Goal: Find specific page/section: Find specific page/section

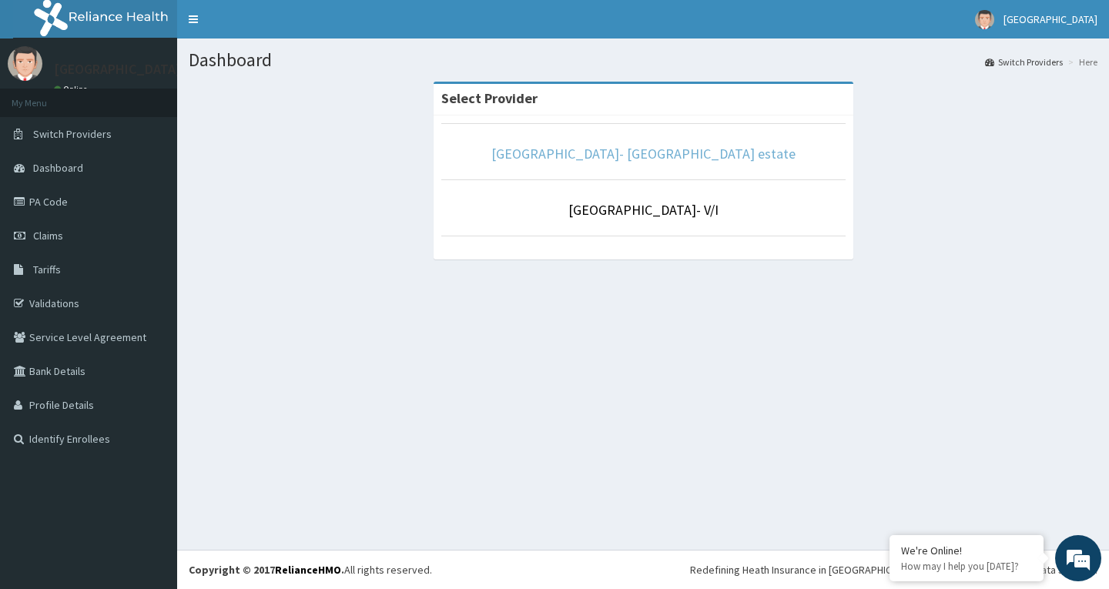
click at [600, 150] on link "[GEOGRAPHIC_DATA]- [GEOGRAPHIC_DATA] estate" at bounding box center [643, 154] width 304 height 18
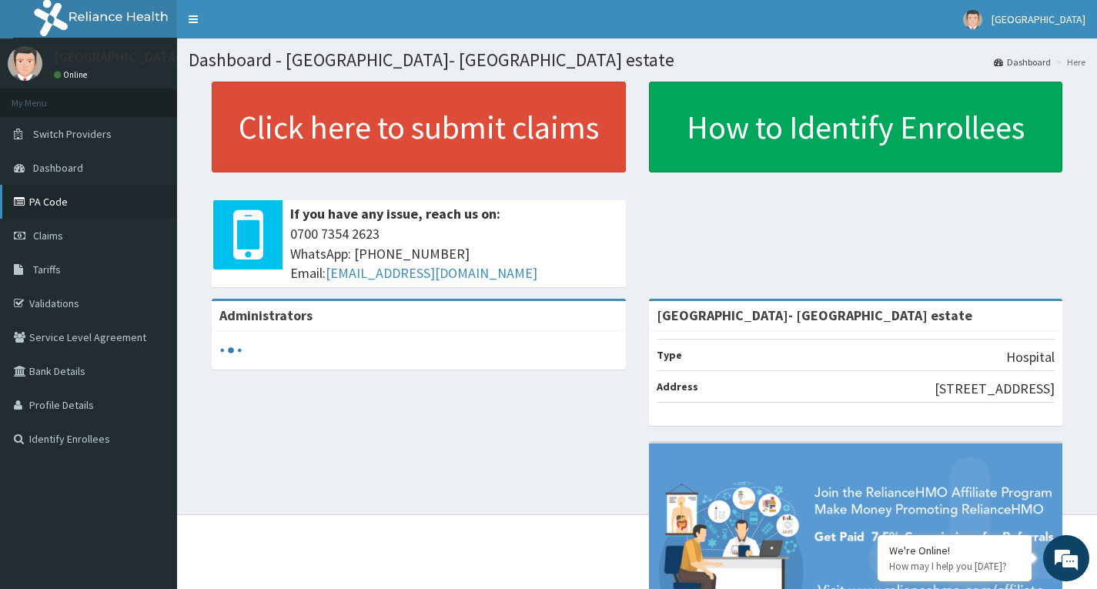
click at [93, 199] on link "PA Code" at bounding box center [88, 202] width 177 height 34
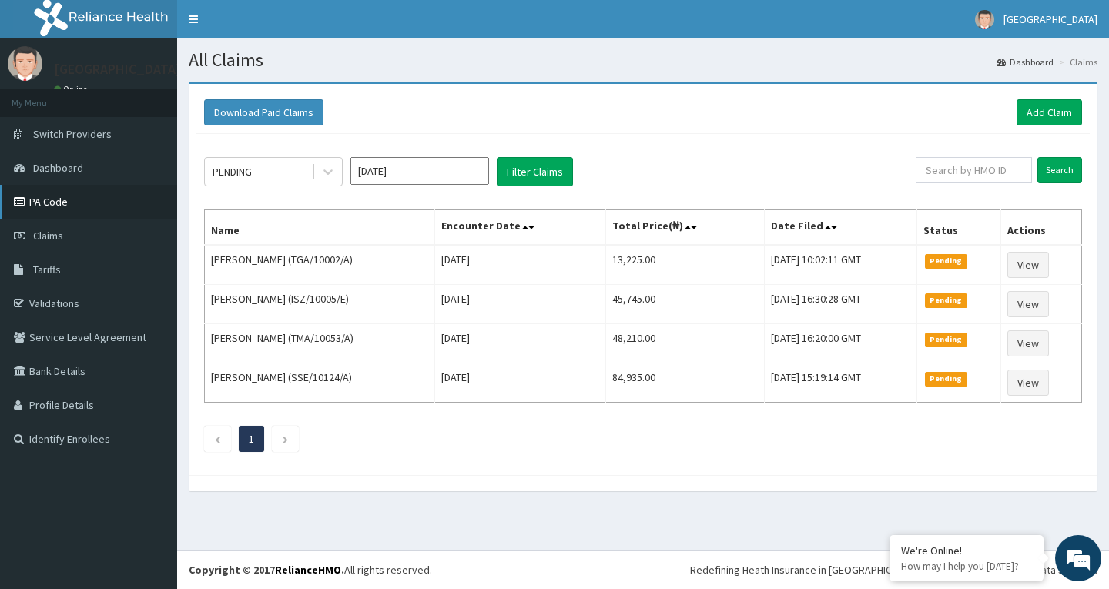
click at [104, 203] on link "PA Code" at bounding box center [88, 202] width 177 height 34
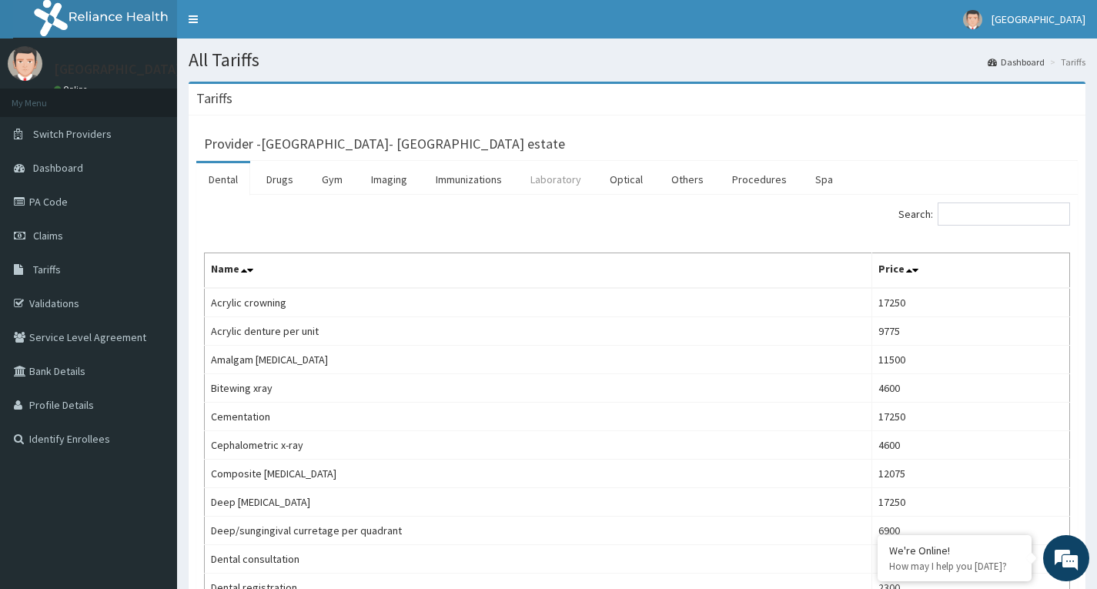
click at [551, 176] on link "Laboratory" at bounding box center [555, 179] width 75 height 32
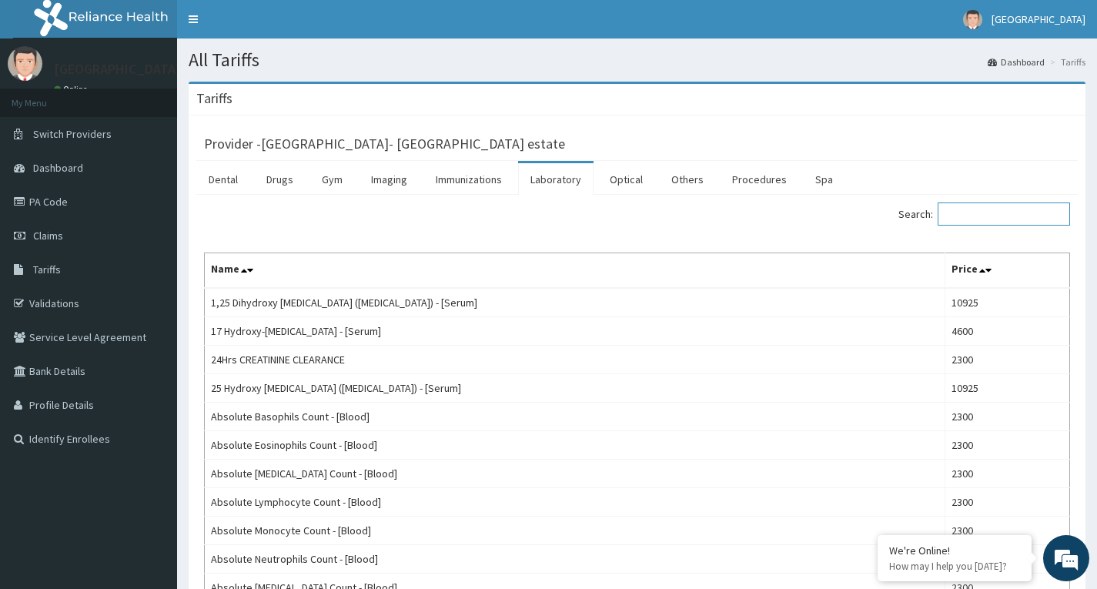
click at [978, 215] on input "Search:" at bounding box center [1004, 213] width 132 height 23
paste input "ARISTOBET N"
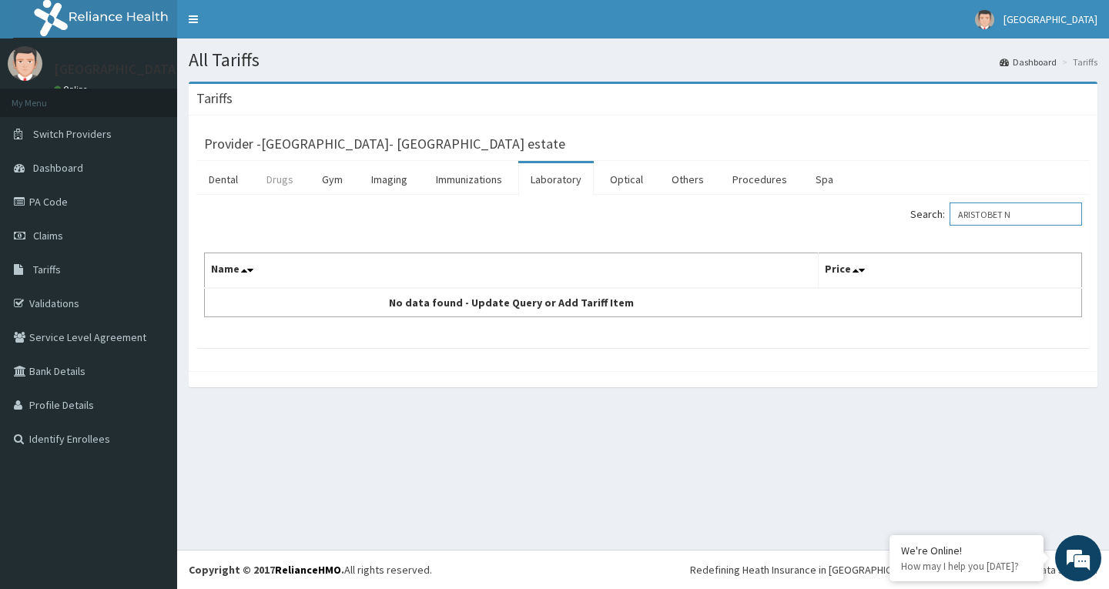
type input "ARISTOBET N"
click at [290, 183] on link "Drugs" at bounding box center [280, 179] width 52 height 32
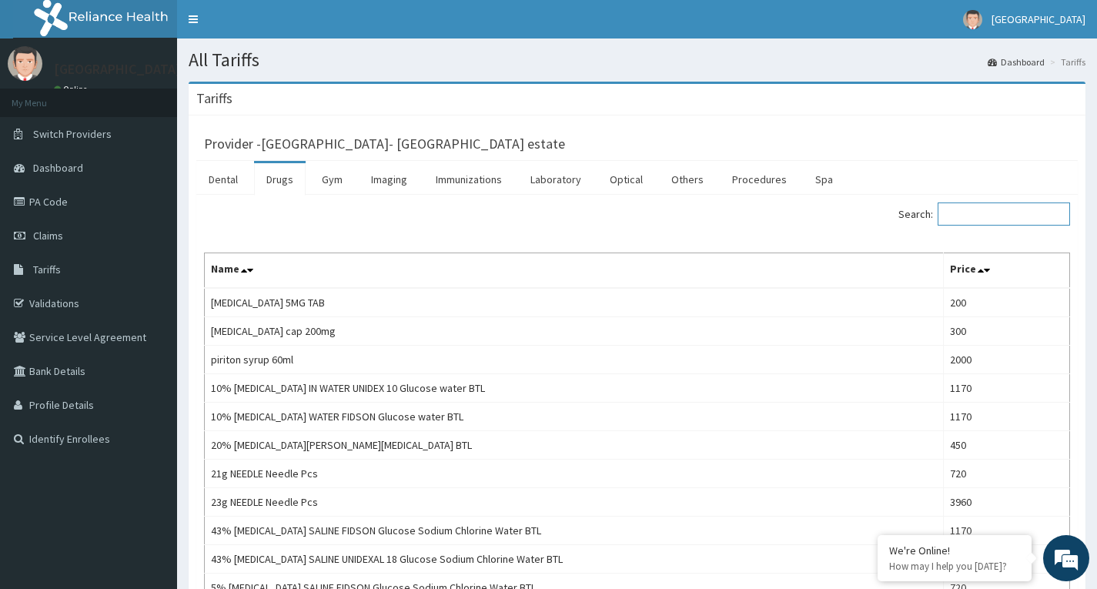
paste input "ARISTOBET N"
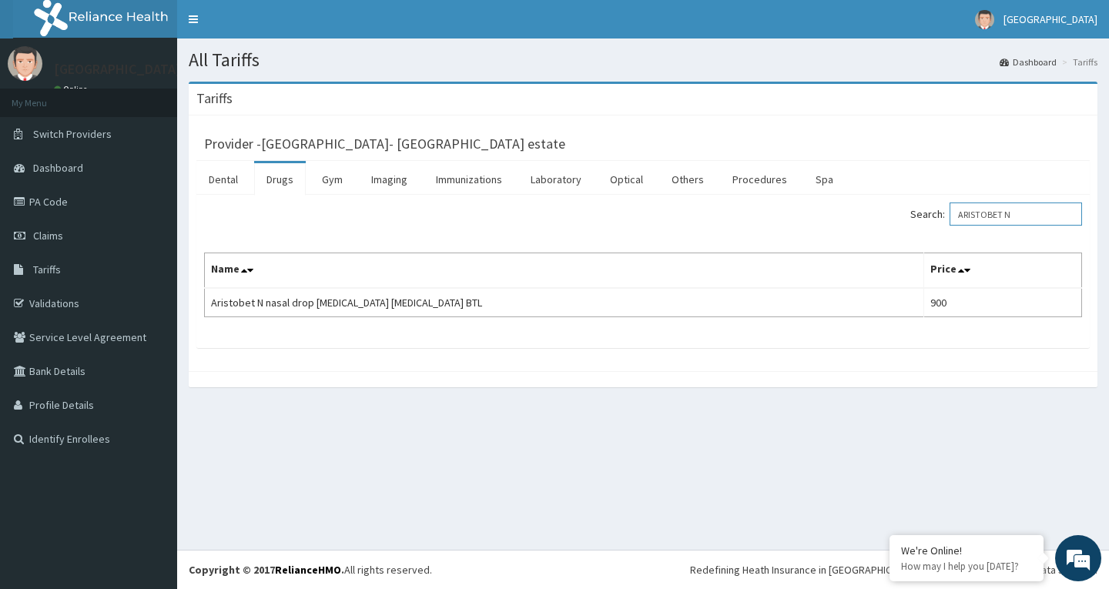
type input "ARISTOBET N"
